Goal: Task Accomplishment & Management: Complete application form

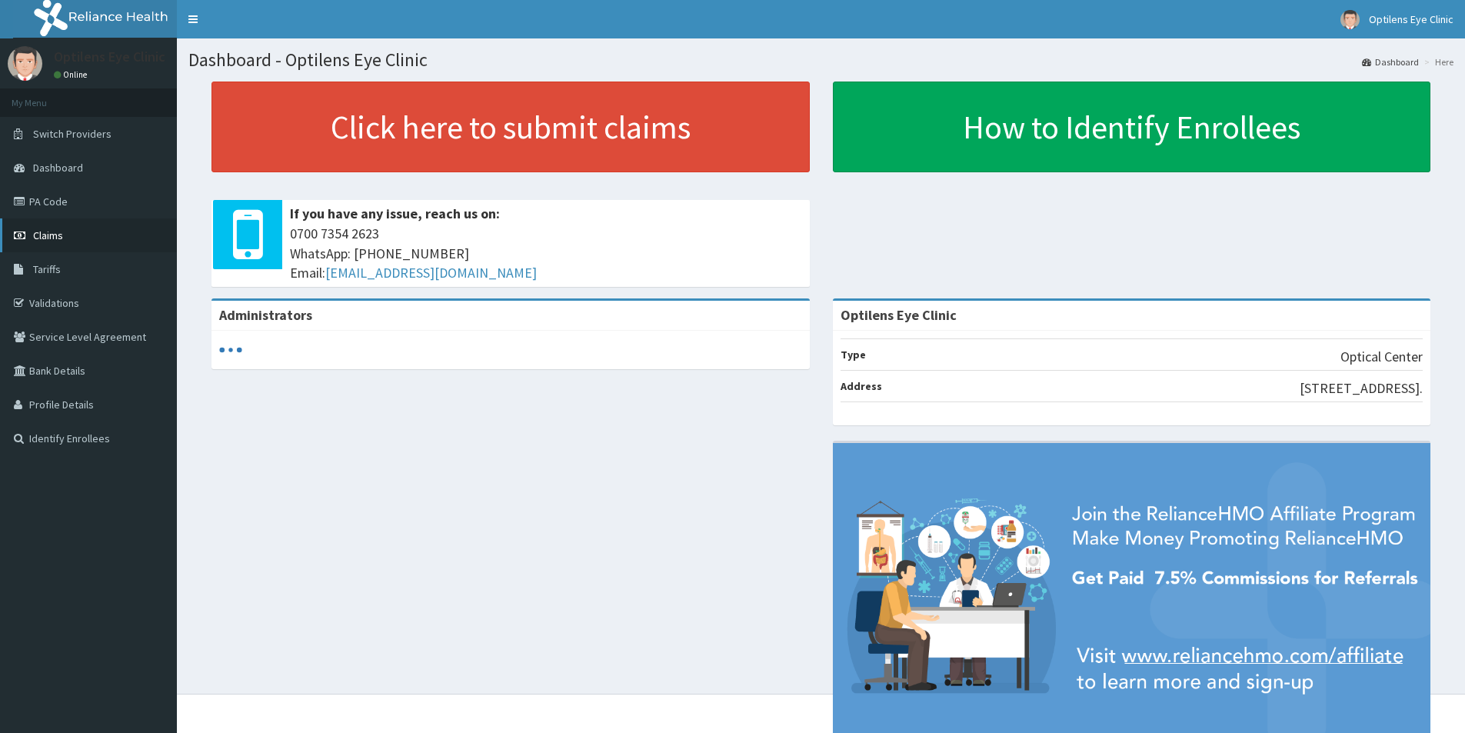
click at [55, 231] on span "Claims" at bounding box center [48, 235] width 30 height 14
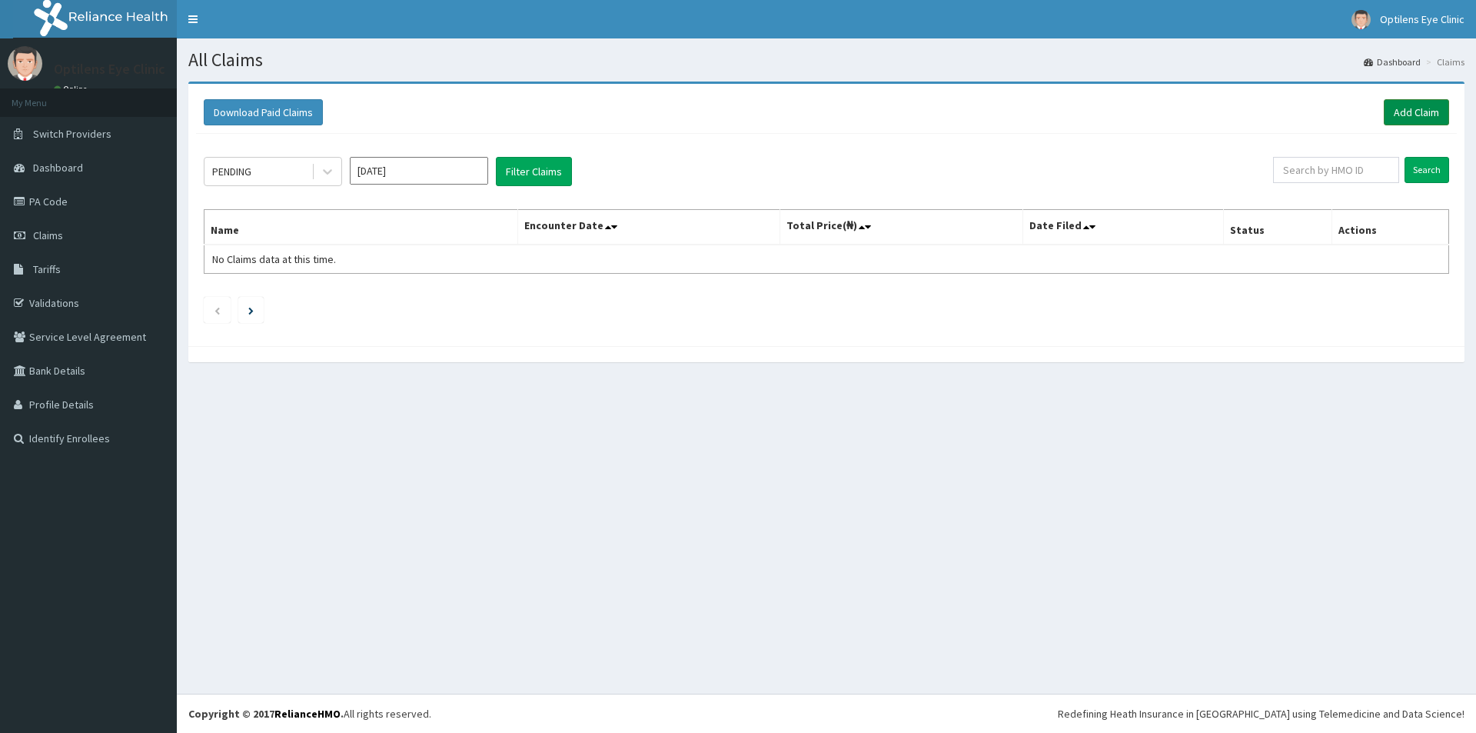
click at [1427, 107] on link "Add Claim" at bounding box center [1416, 112] width 65 height 26
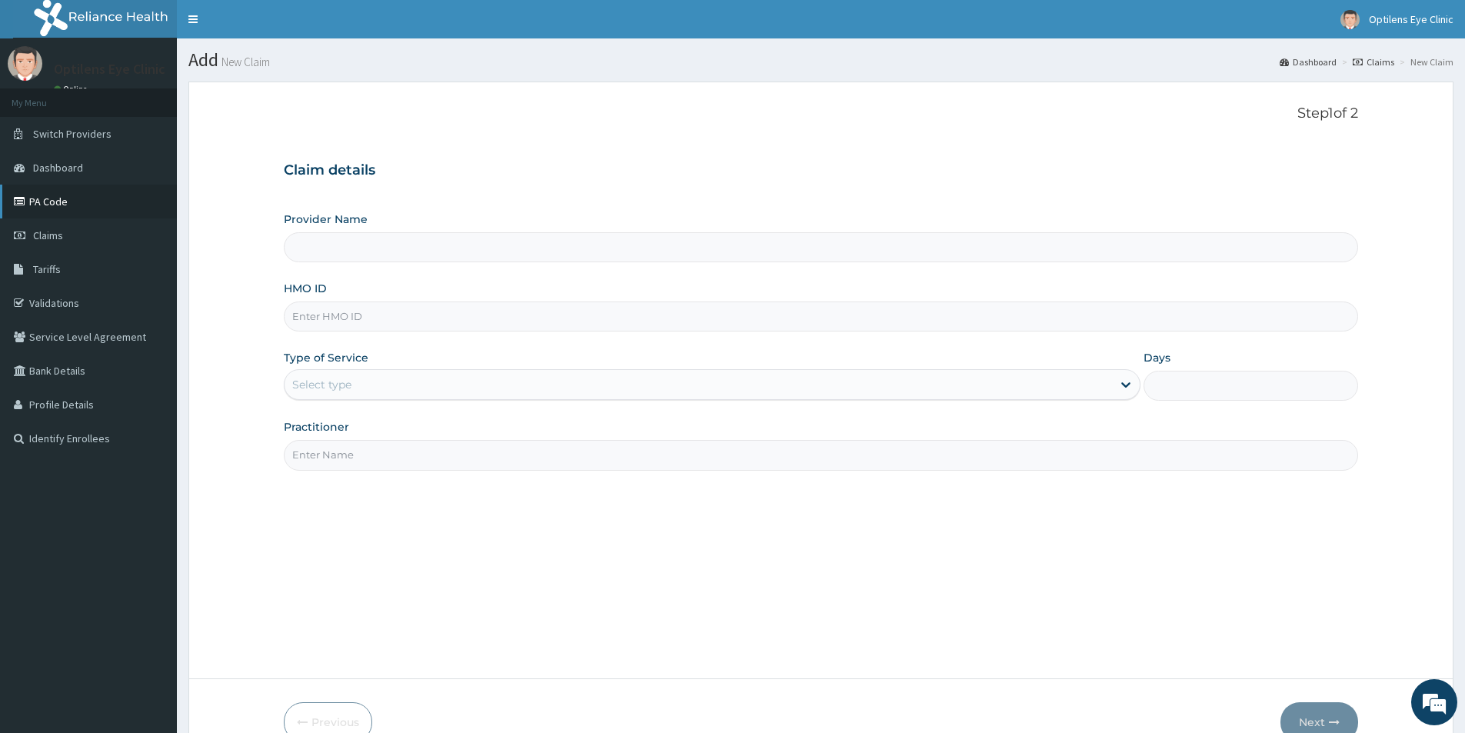
type input "Optilens Eye Clinic"
click at [60, 196] on link "PA Code" at bounding box center [88, 202] width 177 height 34
